Goal: Task Accomplishment & Management: Use online tool/utility

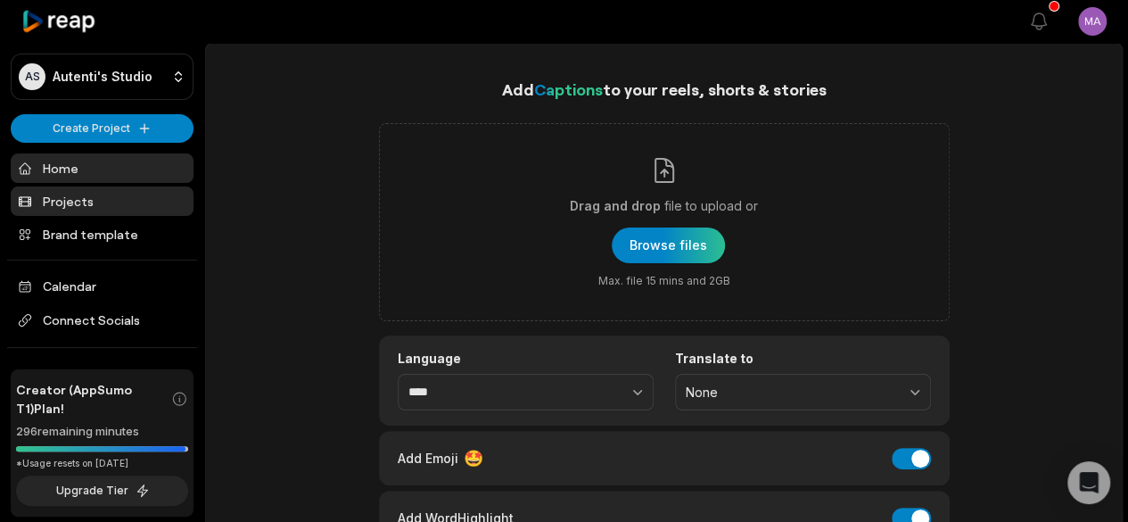
click at [84, 202] on link "Projects" at bounding box center [102, 200] width 183 height 29
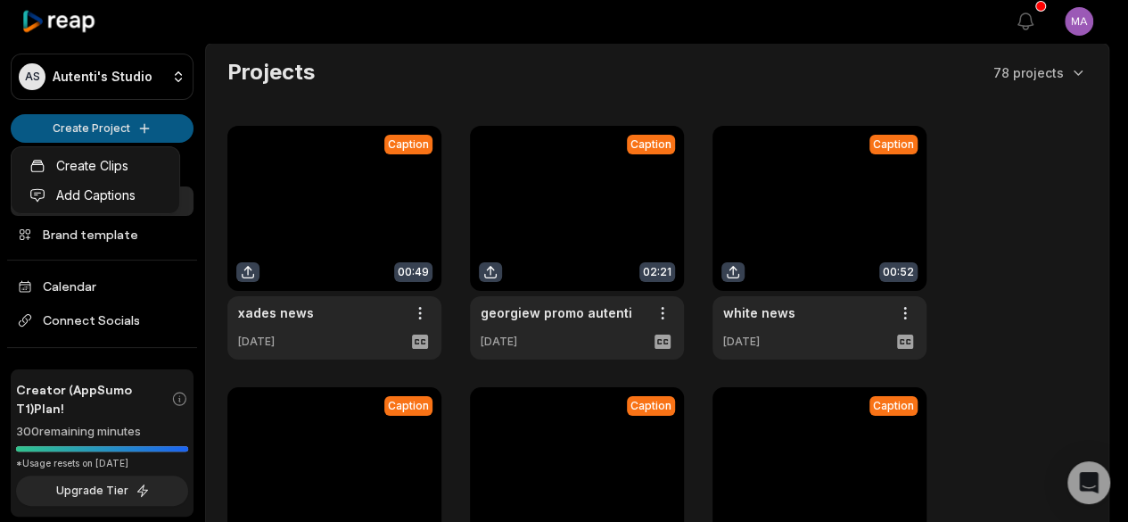
click at [106, 132] on html "AS Autenti's Studio Create Project Home Projects Brand template Calendar Connec…" at bounding box center [564, 261] width 1128 height 522
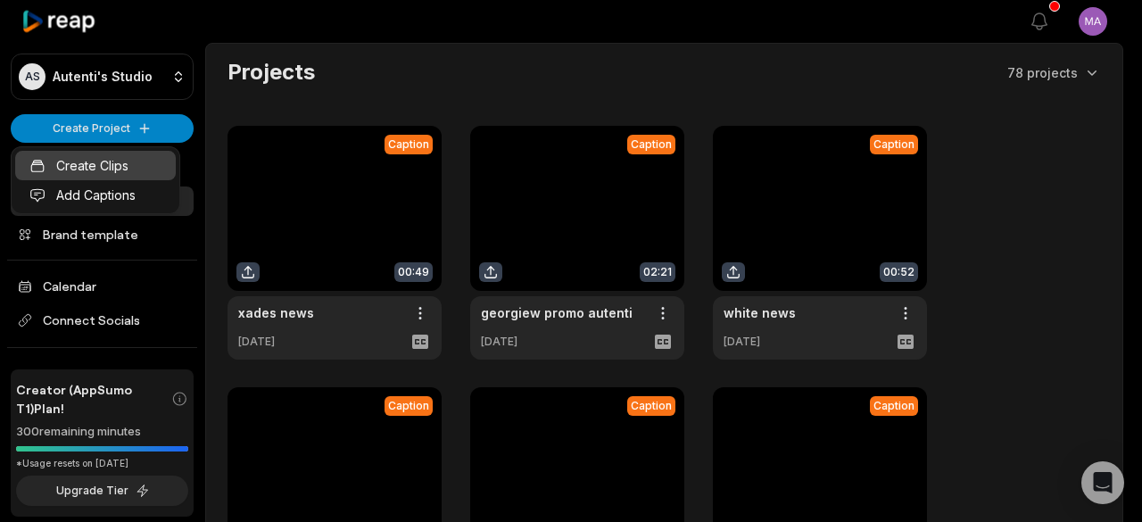
click at [144, 169] on link "Create Clips" at bounding box center [95, 165] width 161 height 29
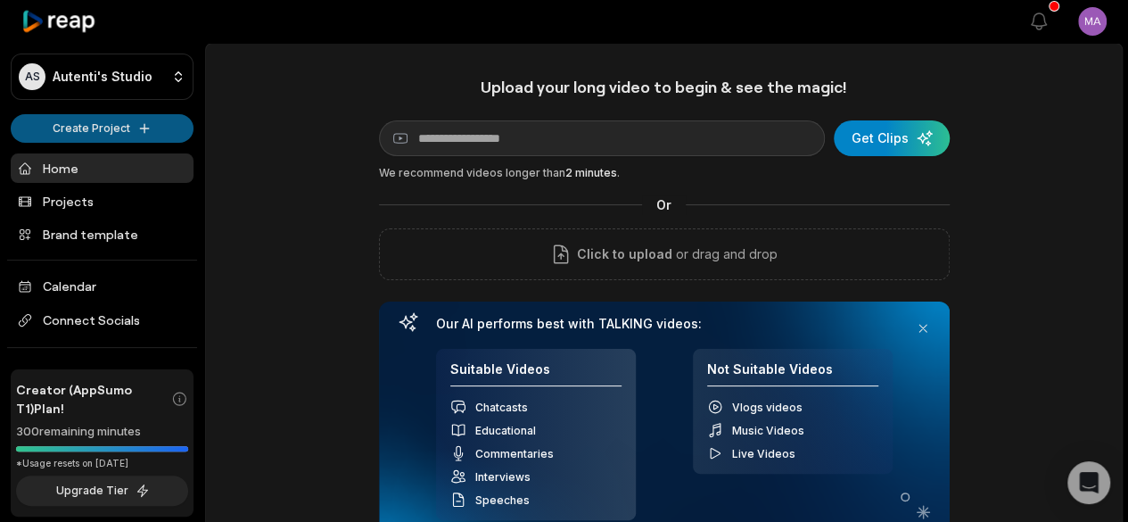
click at [95, 125] on html "AS Autenti's Studio Create Project Home Projects Brand template Calendar Connec…" at bounding box center [564, 261] width 1128 height 522
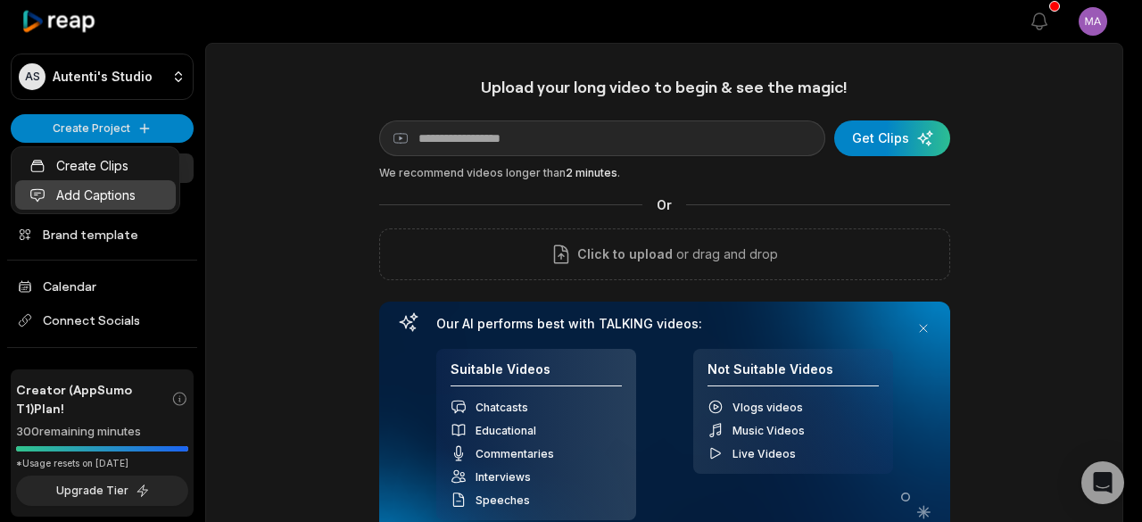
click at [110, 194] on link "Add Captions" at bounding box center [95, 194] width 161 height 29
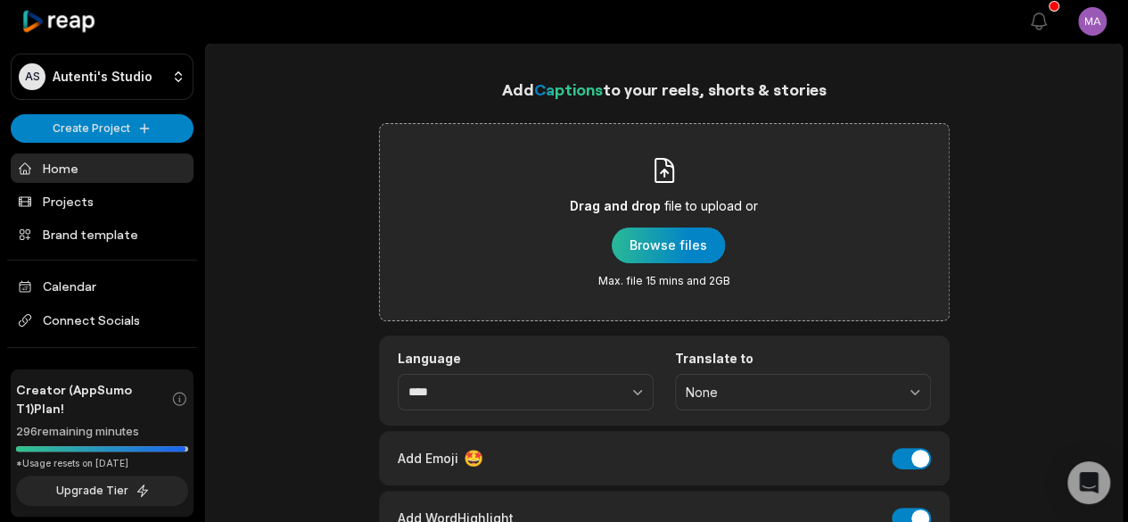
click at [706, 233] on div "button" at bounding box center [668, 245] width 113 height 36
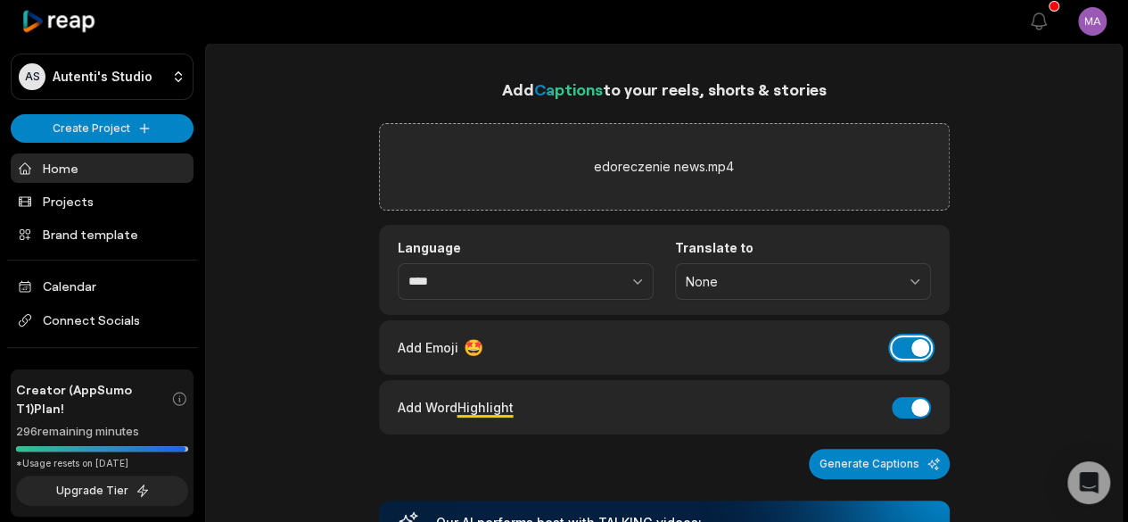
click at [913, 345] on button "Add Emoji" at bounding box center [911, 347] width 39 height 21
click at [917, 404] on button "Add Word Highlight" at bounding box center [911, 407] width 39 height 21
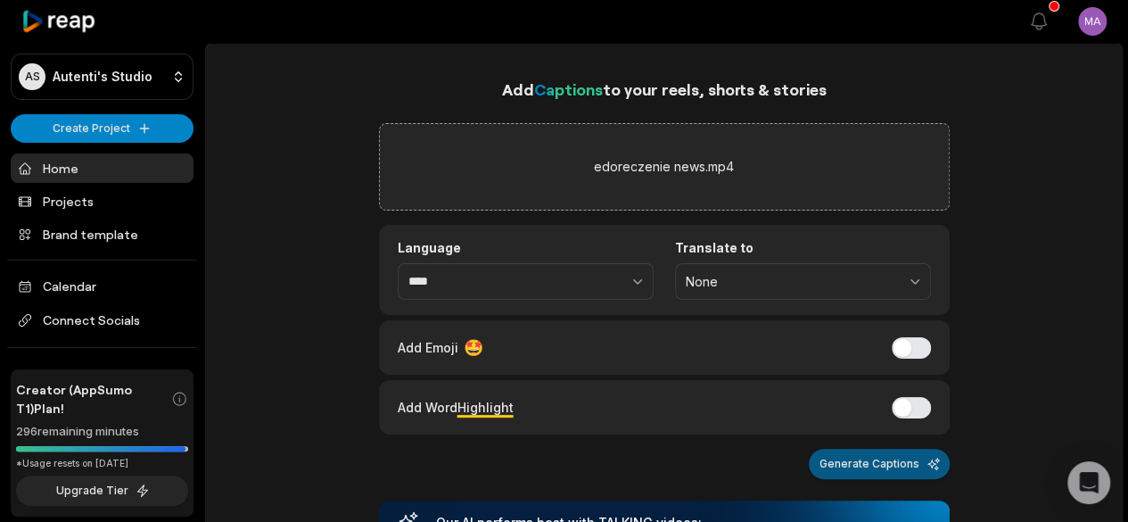
click at [883, 462] on button "Generate Captions" at bounding box center [879, 464] width 141 height 30
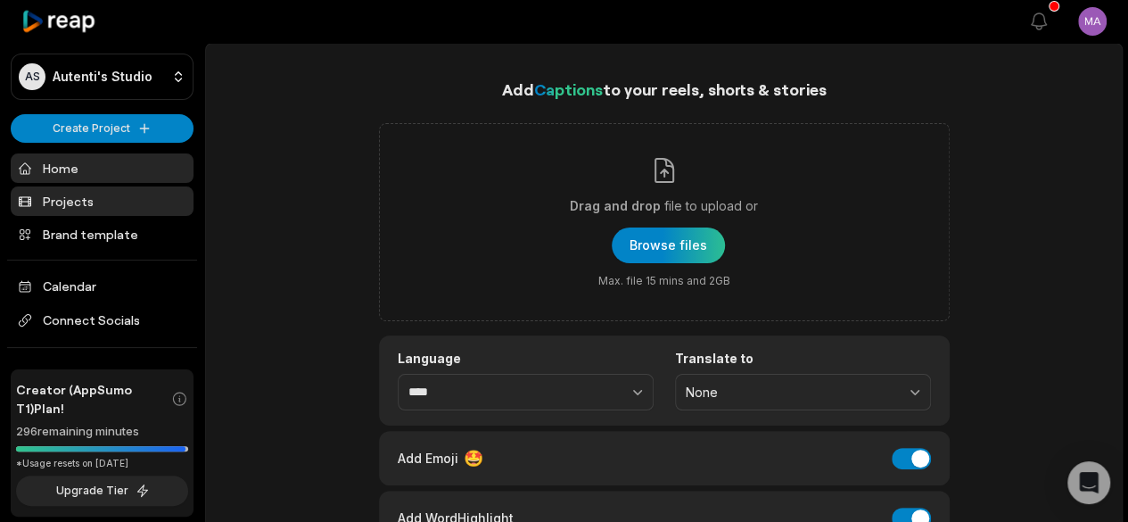
click at [59, 199] on link "Projects" at bounding box center [102, 200] width 183 height 29
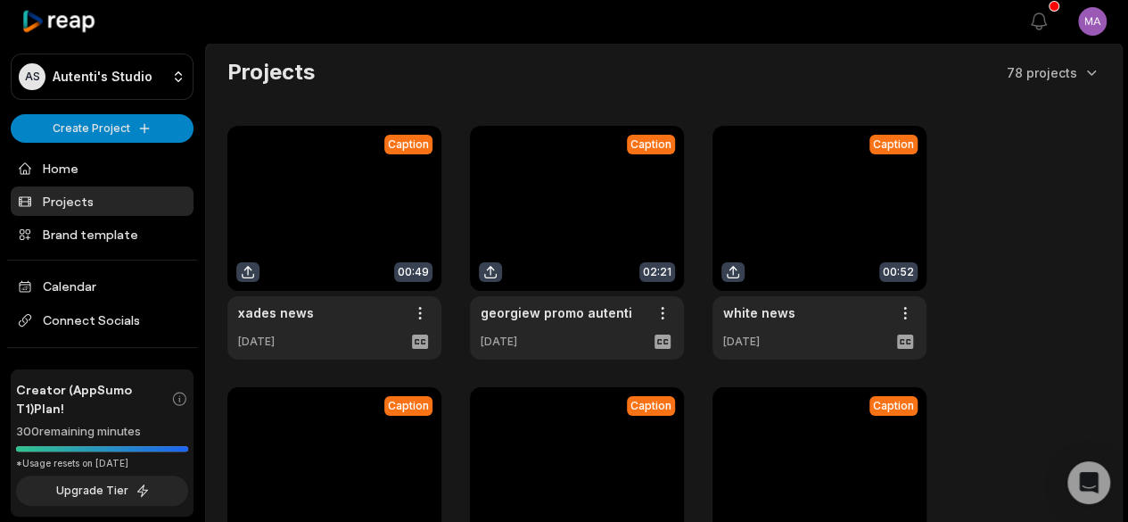
click at [378, 207] on link at bounding box center [334, 243] width 214 height 234
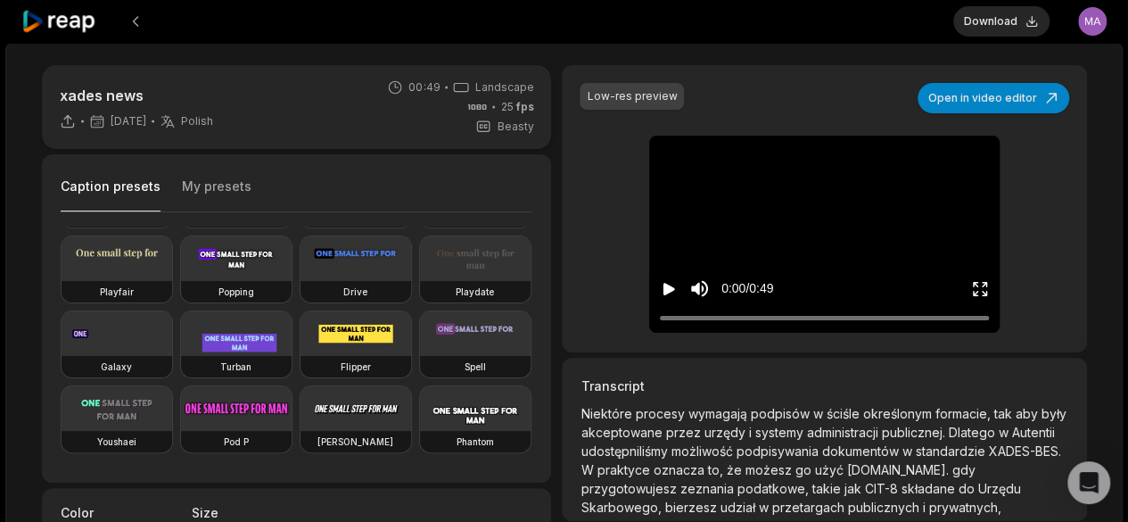
scroll to position [211, 0]
click at [133, 22] on button at bounding box center [136, 21] width 32 height 32
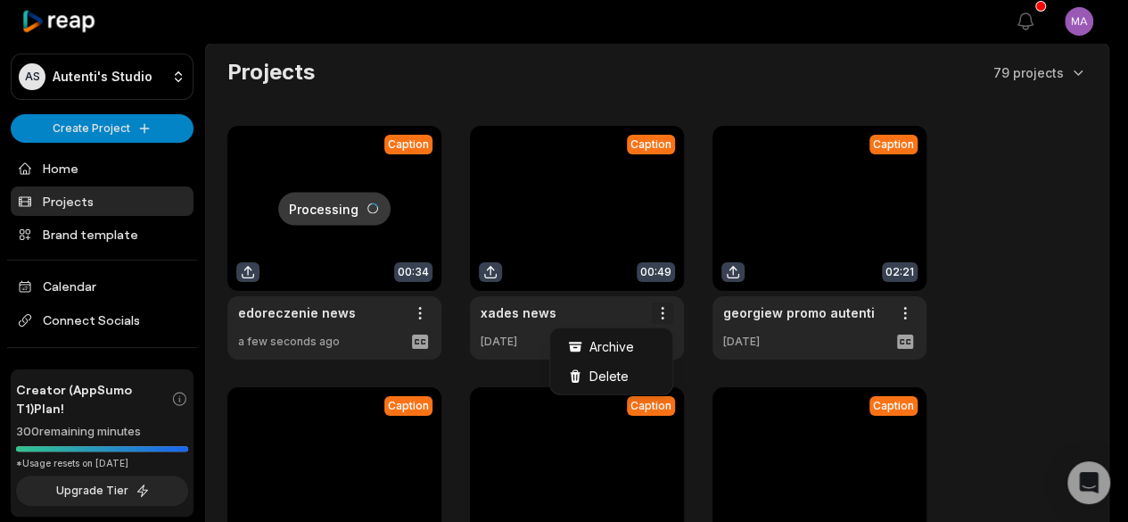
click at [663, 313] on html "AS Autenti's Studio Create Project Home Projects Brand template Calendar Connec…" at bounding box center [564, 261] width 1128 height 522
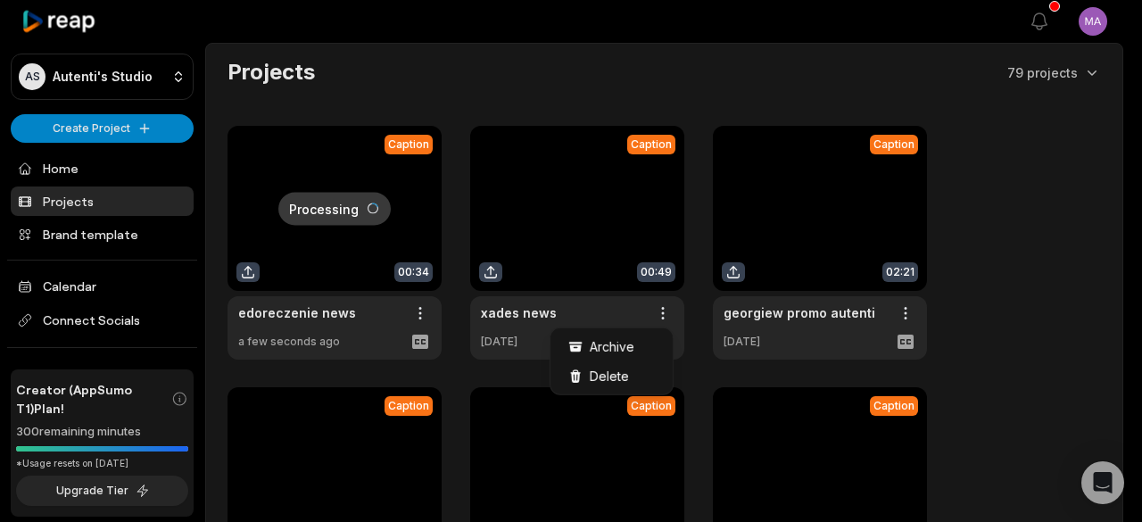
click at [505, 315] on html "AS Autenti's Studio Create Project Home Projects Brand template Calendar Connec…" at bounding box center [571, 261] width 1142 height 522
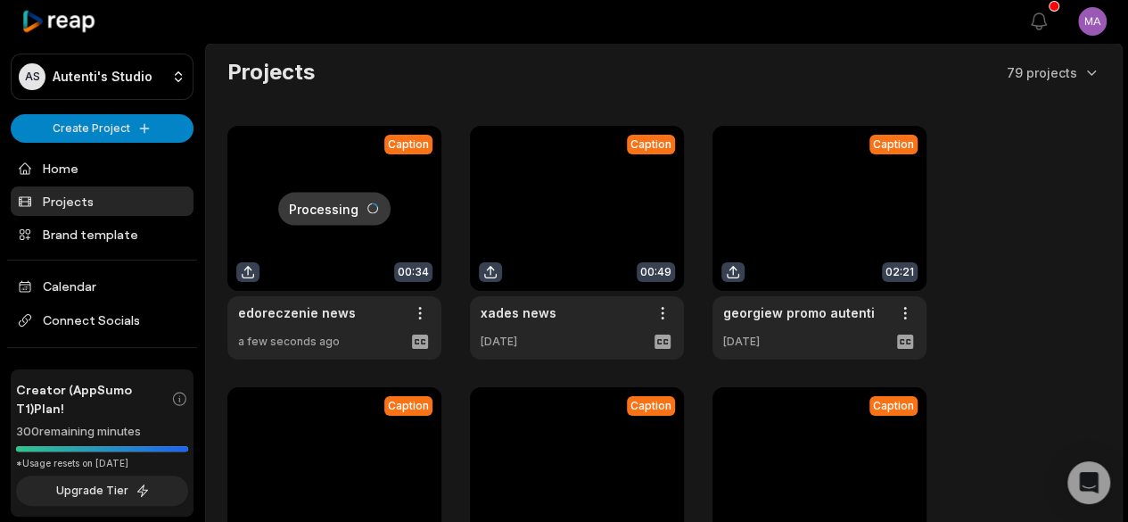
click at [556, 310] on link at bounding box center [577, 243] width 214 height 234
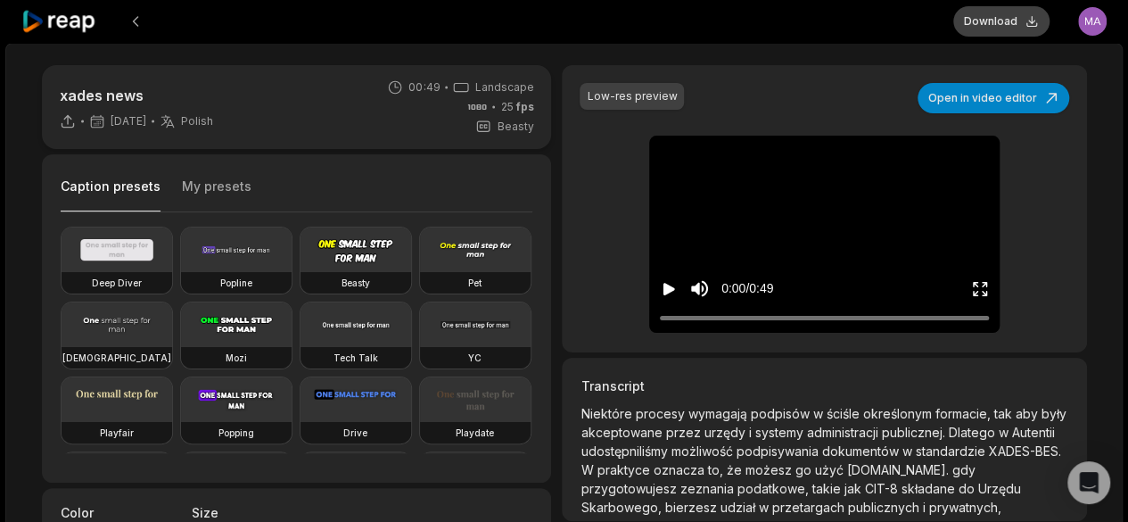
click at [1018, 19] on button "Download" at bounding box center [1001, 21] width 96 height 30
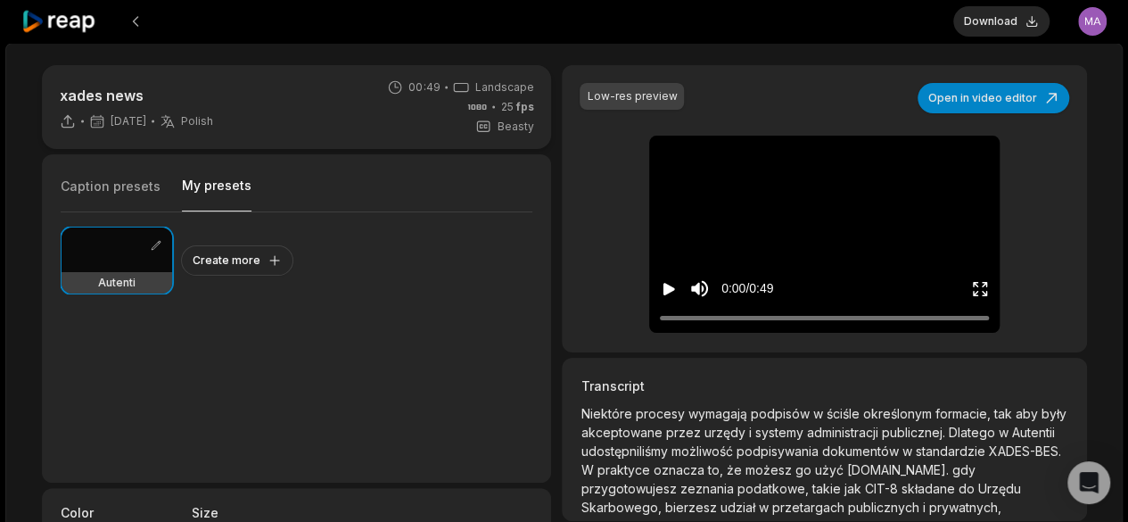
click at [207, 195] on button "My presets" at bounding box center [217, 194] width 70 height 35
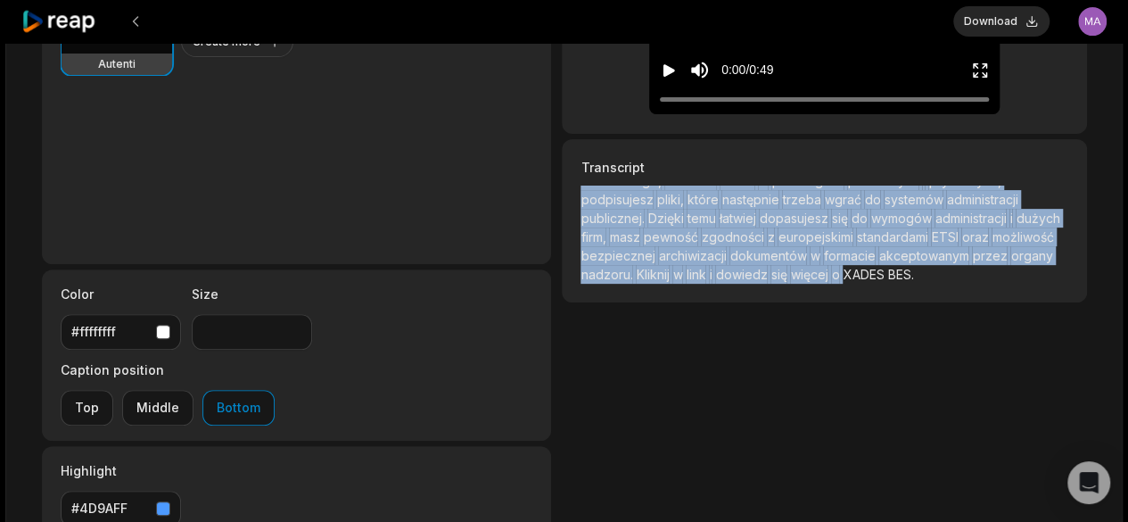
scroll to position [416, 0]
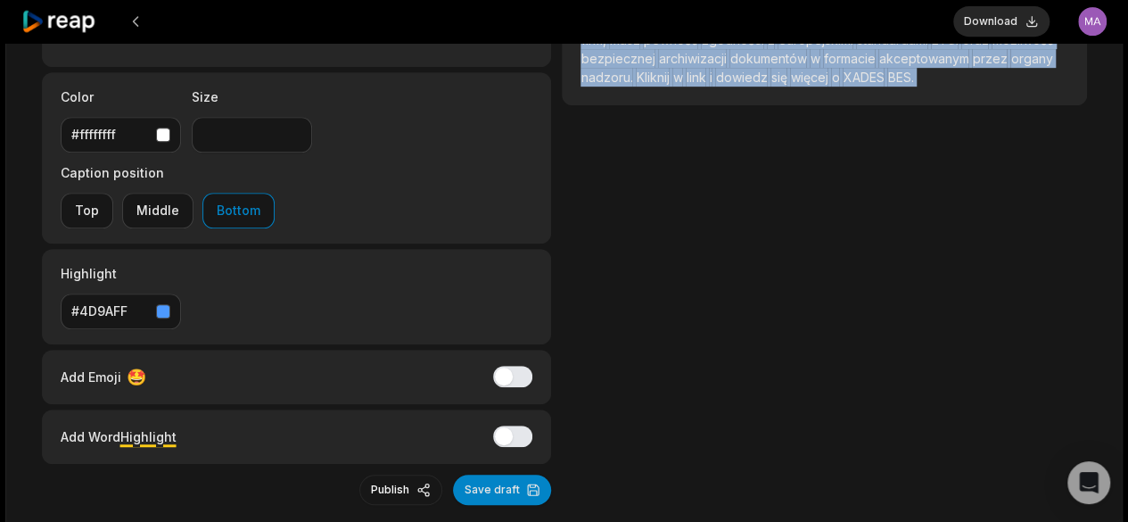
drag, startPoint x: 580, startPoint y: 413, endPoint x: 927, endPoint y: 564, distance: 378.3
copy div "Loremips dolorsi ametcons adipisci e seddoe temporinci utlabore, etd mag aliq e…"
